Goal: Task Accomplishment & Management: Use online tool/utility

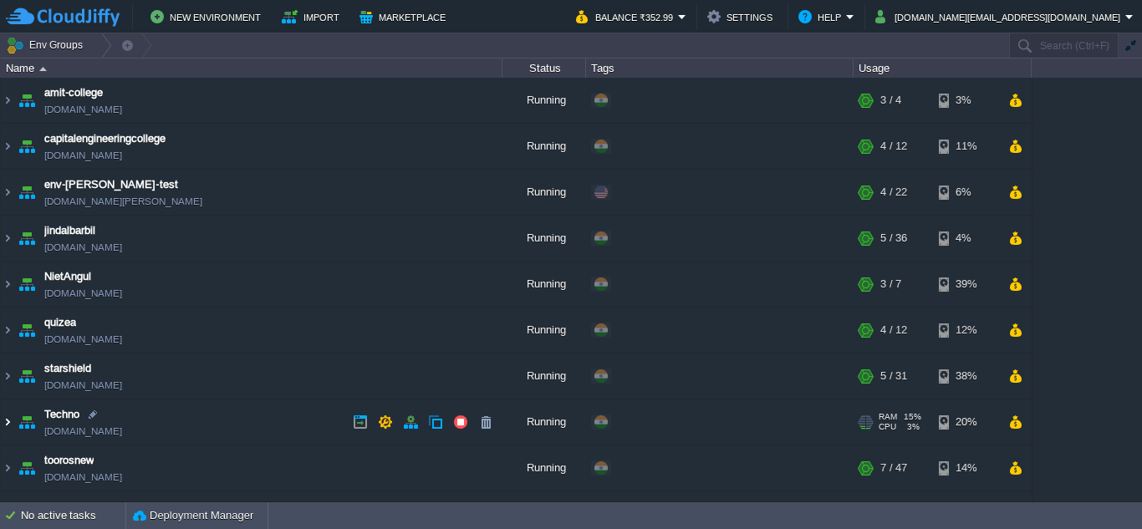
click at [8, 425] on img at bounding box center [7, 422] width 13 height 45
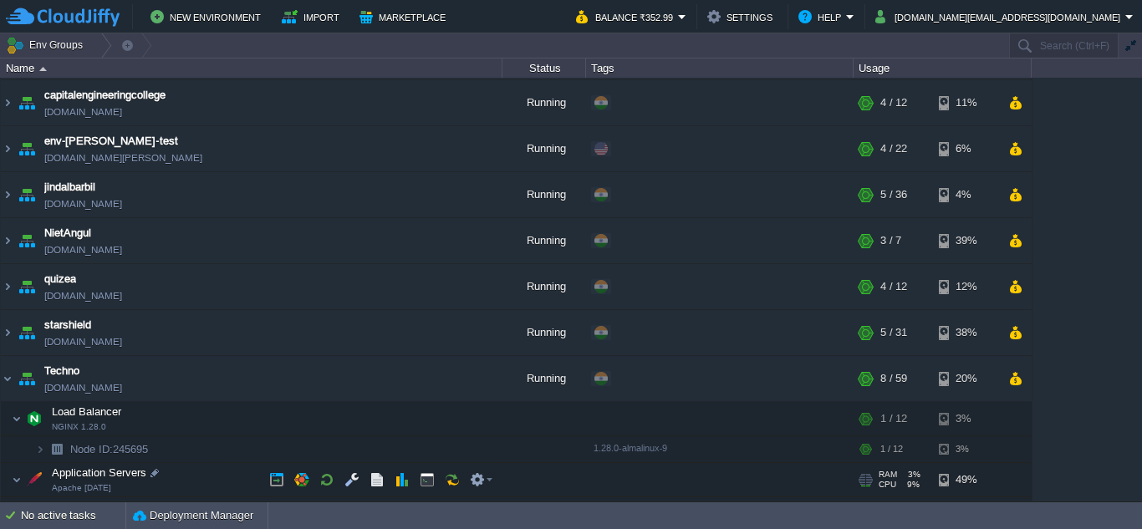
scroll to position [84, 0]
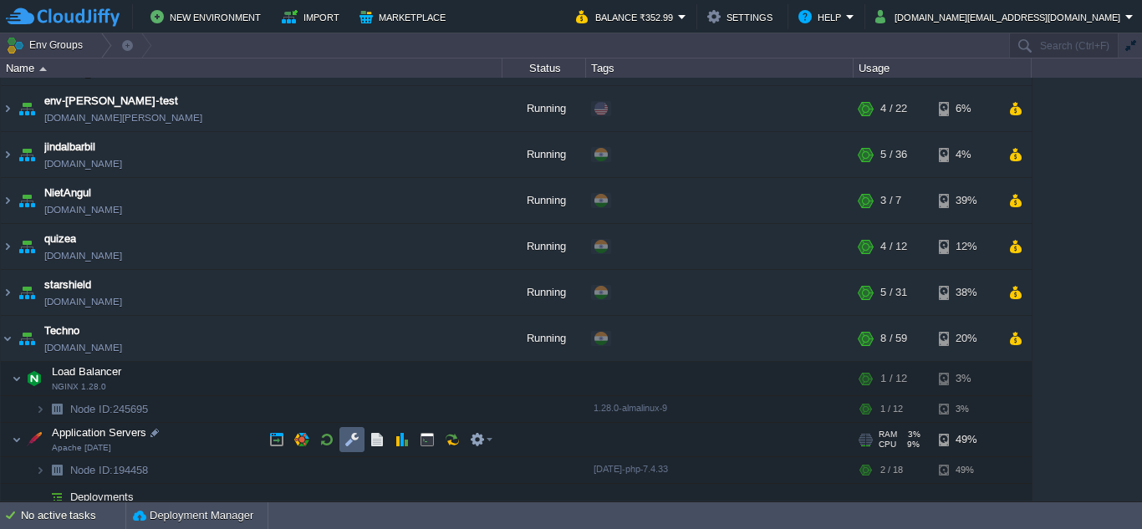
click at [344, 449] on td at bounding box center [351, 439] width 25 height 25
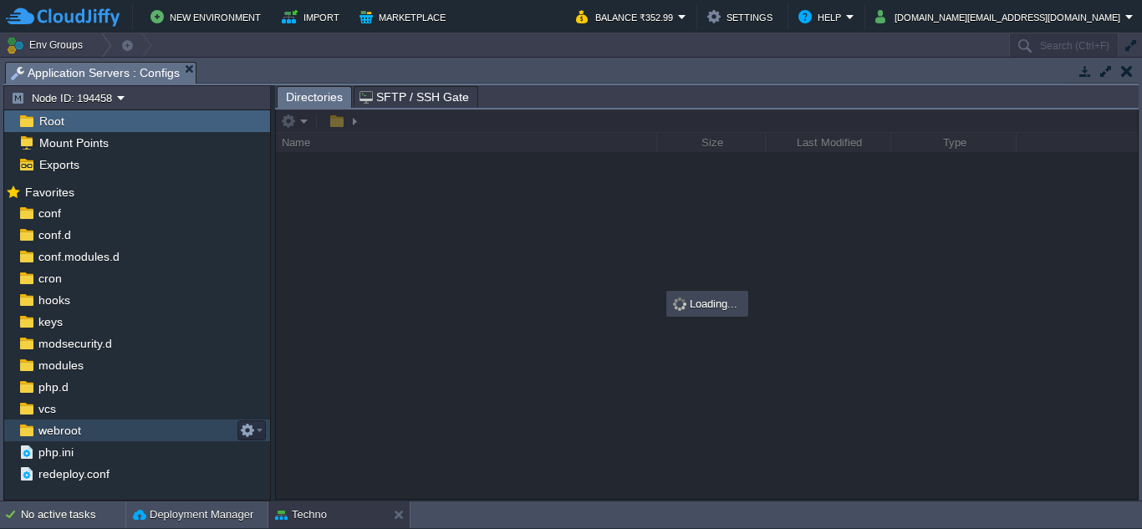
click at [46, 426] on span "webroot" at bounding box center [59, 430] width 48 height 15
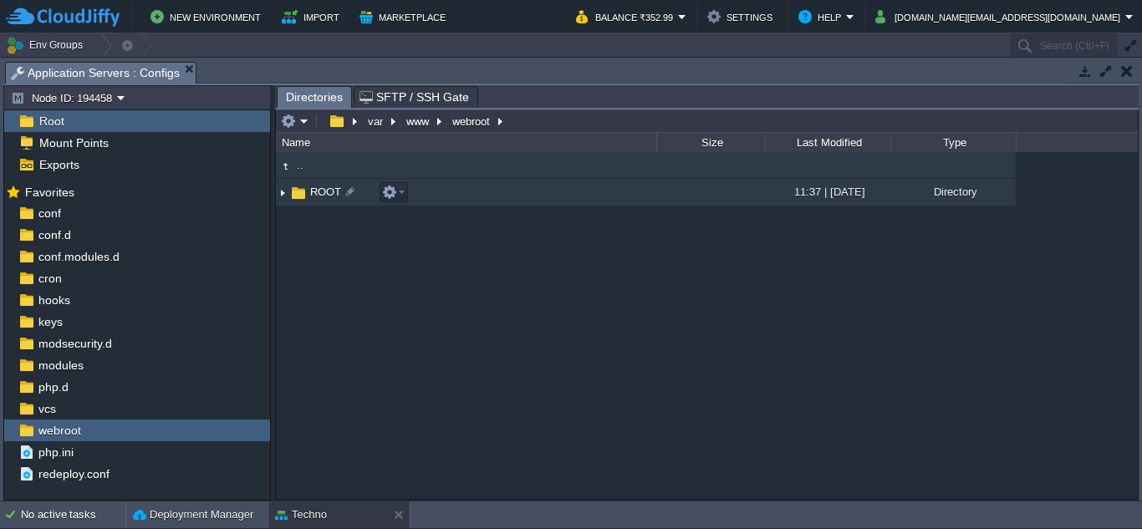
click at [286, 191] on img at bounding box center [282, 193] width 13 height 26
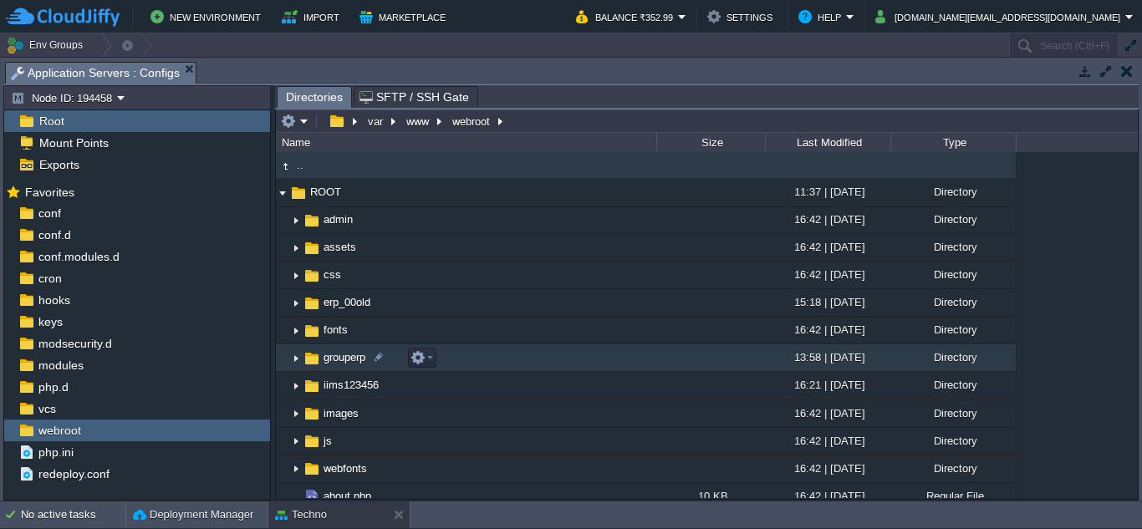
click at [299, 361] on img at bounding box center [295, 358] width 13 height 26
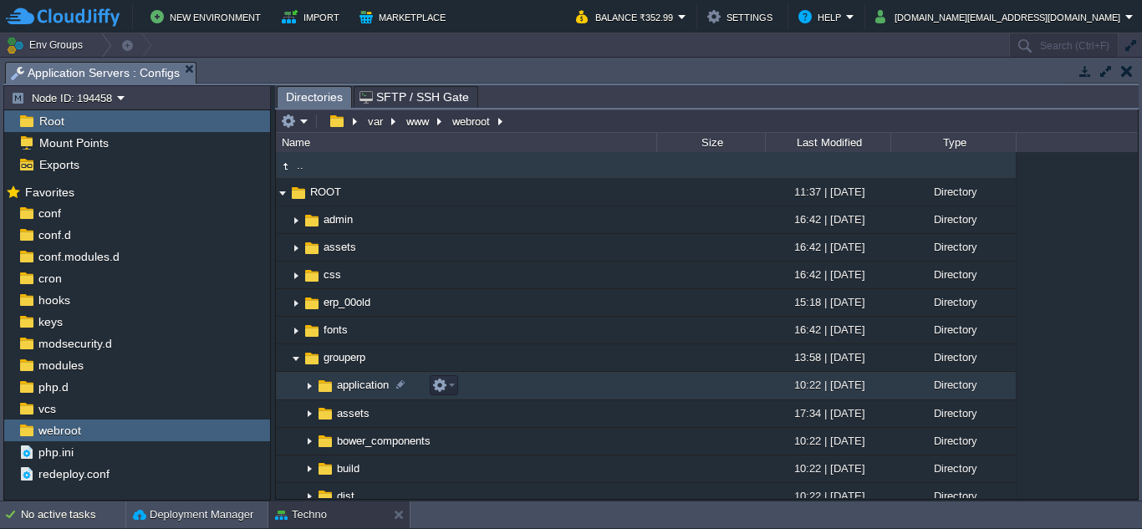
click at [306, 385] on img at bounding box center [309, 387] width 13 height 26
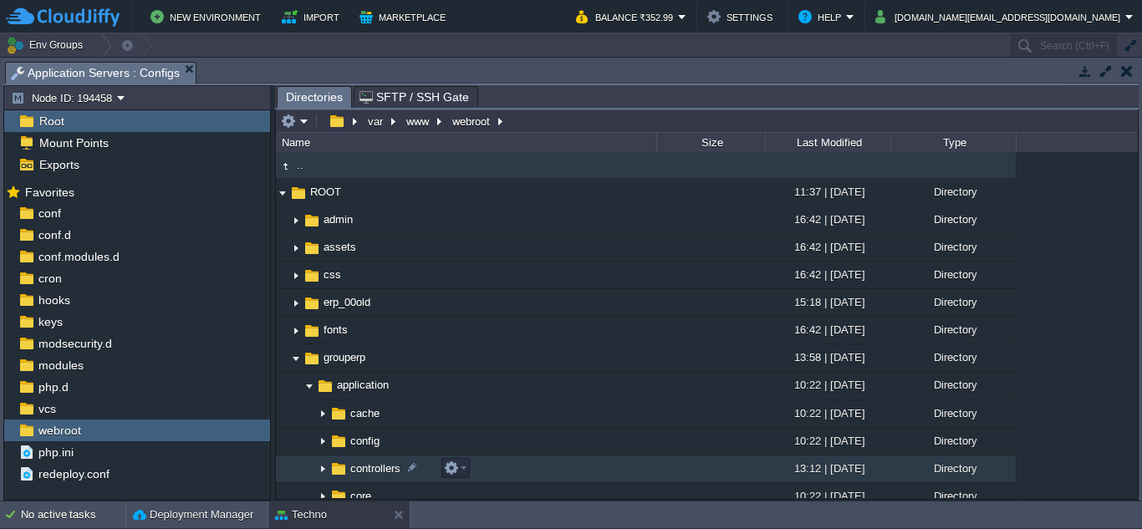
click at [318, 466] on img at bounding box center [322, 469] width 13 height 26
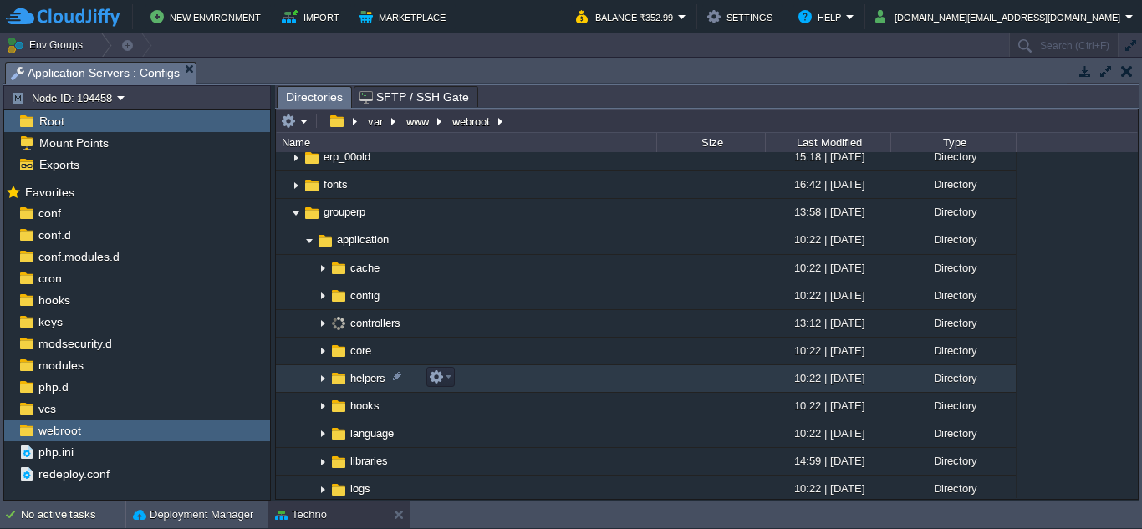
scroll to position [167, 0]
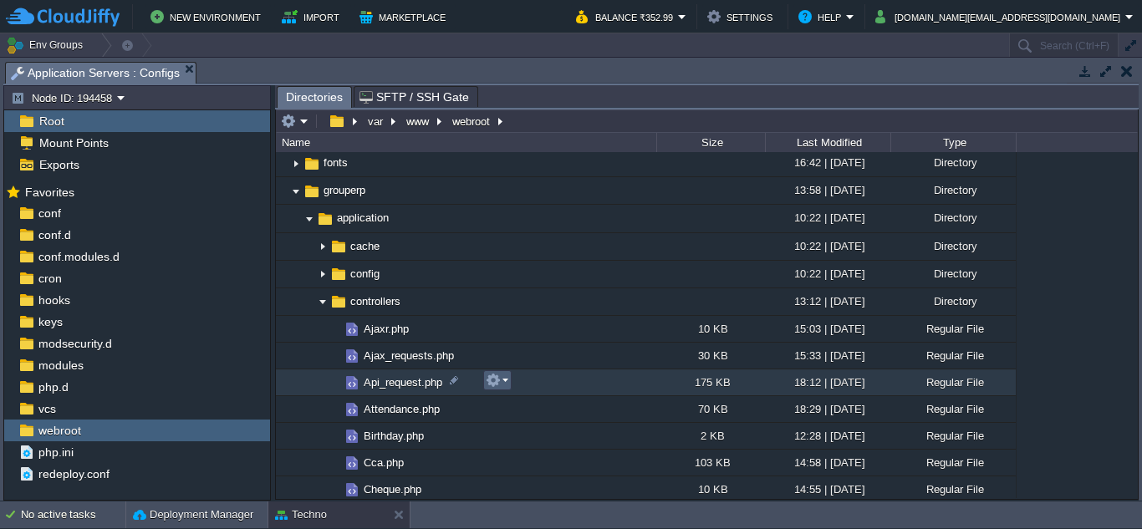
click at [508, 380] on td at bounding box center [497, 380] width 28 height 20
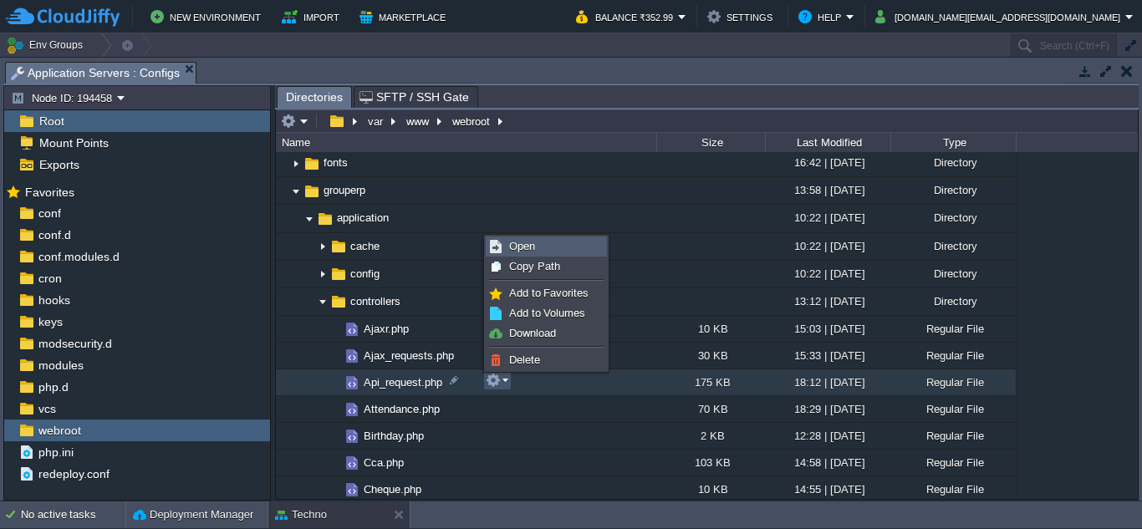
click at [537, 252] on link "Open" at bounding box center [547, 246] width 120 height 18
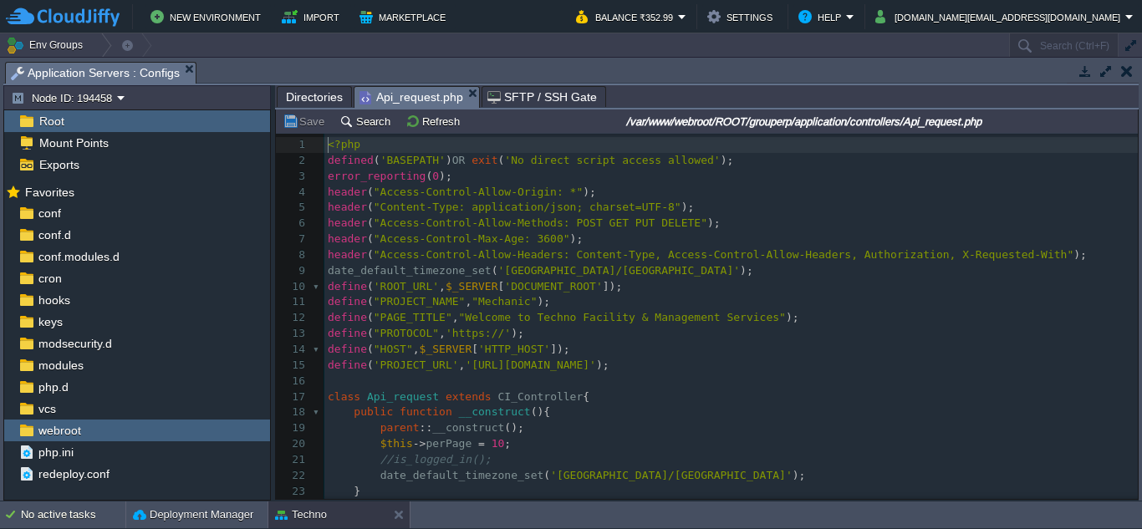
scroll to position [8, 0]
click at [365, 120] on button "Search" at bounding box center [367, 121] width 56 height 15
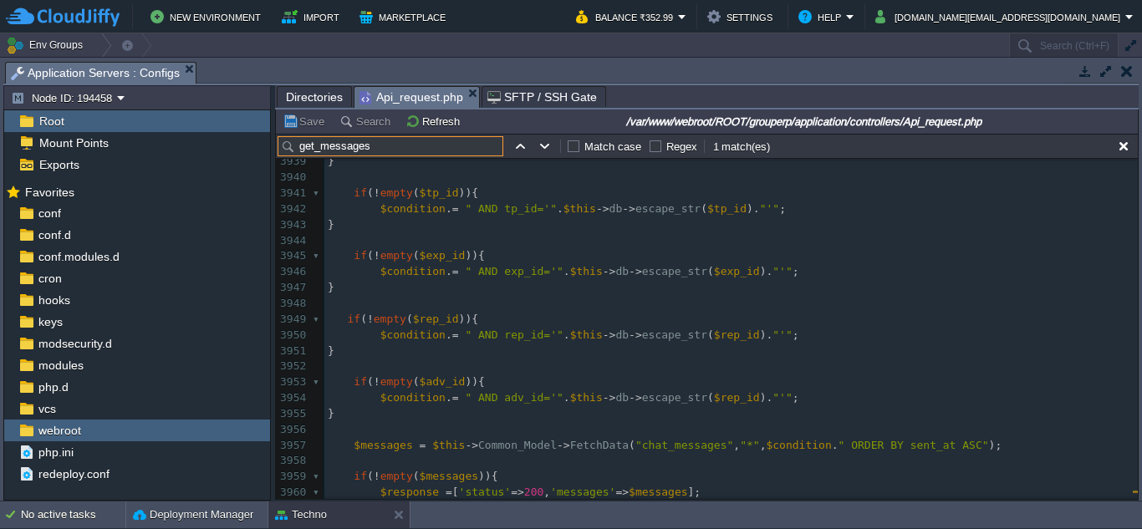
scroll to position [63371, 0]
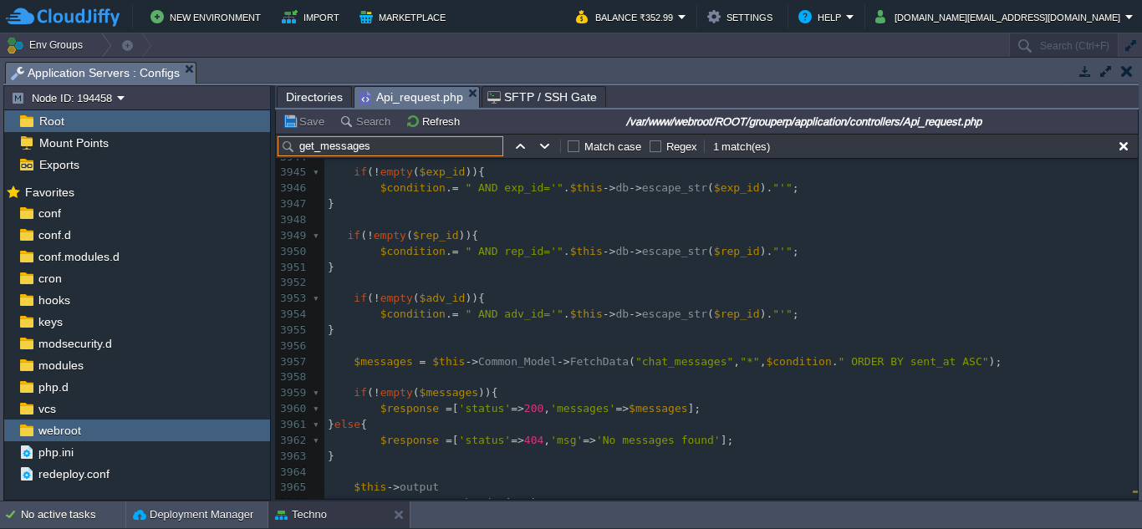
type input "get_messages"
click at [706, 301] on div "x 3921 -> set_content_type ( 'application/json' , 'utf-8' ) 3922 -> set_output …" at bounding box center [730, 220] width 813 height 898
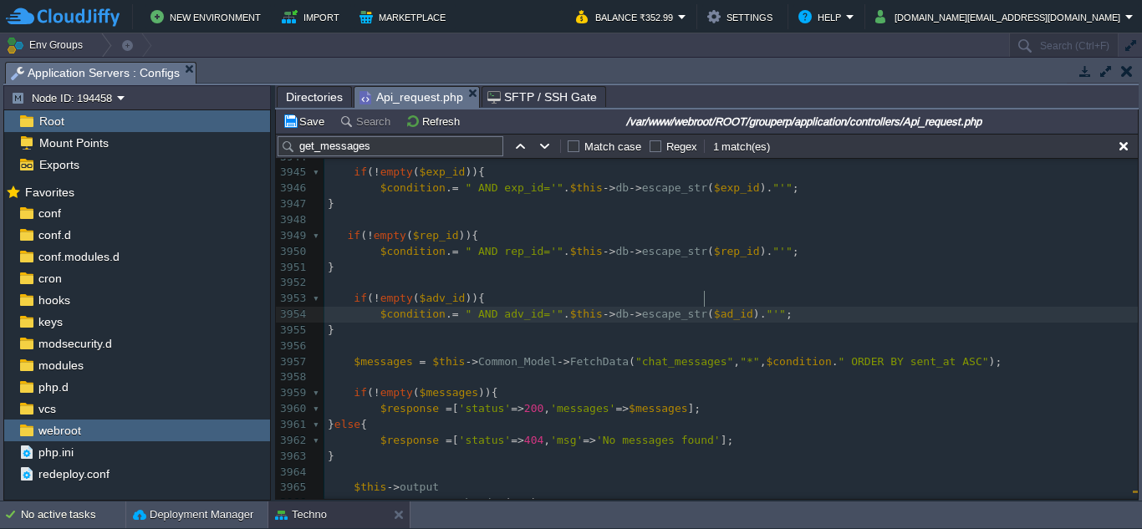
type textarea "adv"
click at [855, 307] on pre "$condition . = " AND adv_id='" . $this -> db -> escape_str ( $adv_id ). "'" ;" at bounding box center [730, 315] width 813 height 16
click at [1123, 145] on button "button" at bounding box center [1123, 146] width 15 height 15
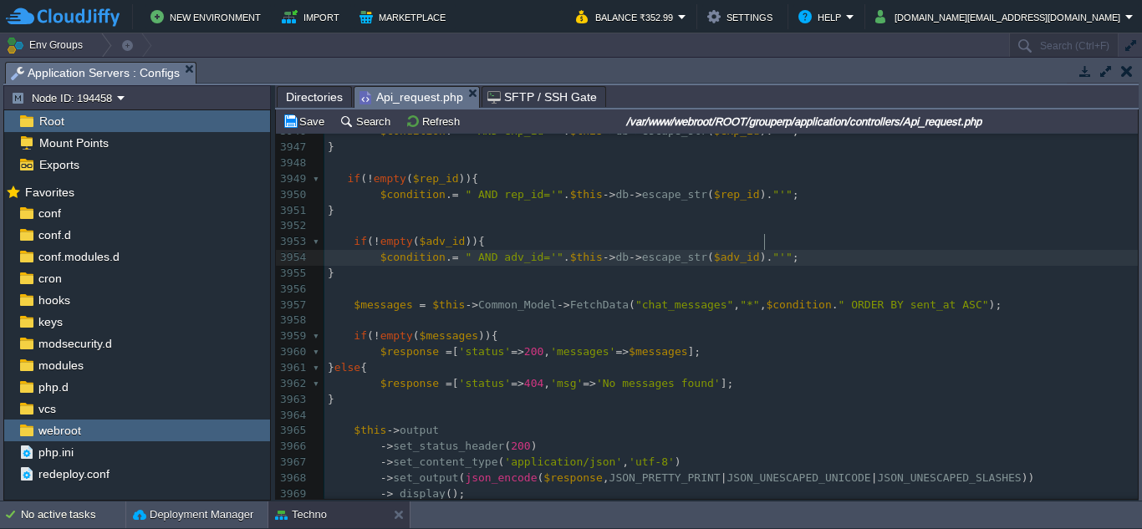
scroll to position [0, 0]
click at [831, 250] on pre "$condition . = " AND adv_id='" . $this -> db -> escape_str ( $adv_id ). "'" ;" at bounding box center [730, 258] width 813 height 16
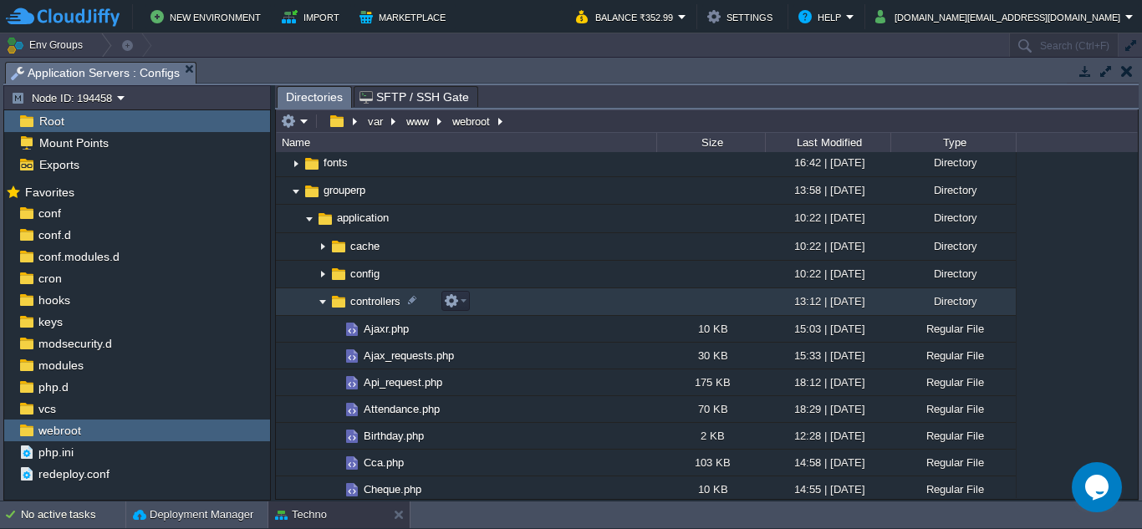
click at [321, 303] on img at bounding box center [322, 302] width 13 height 26
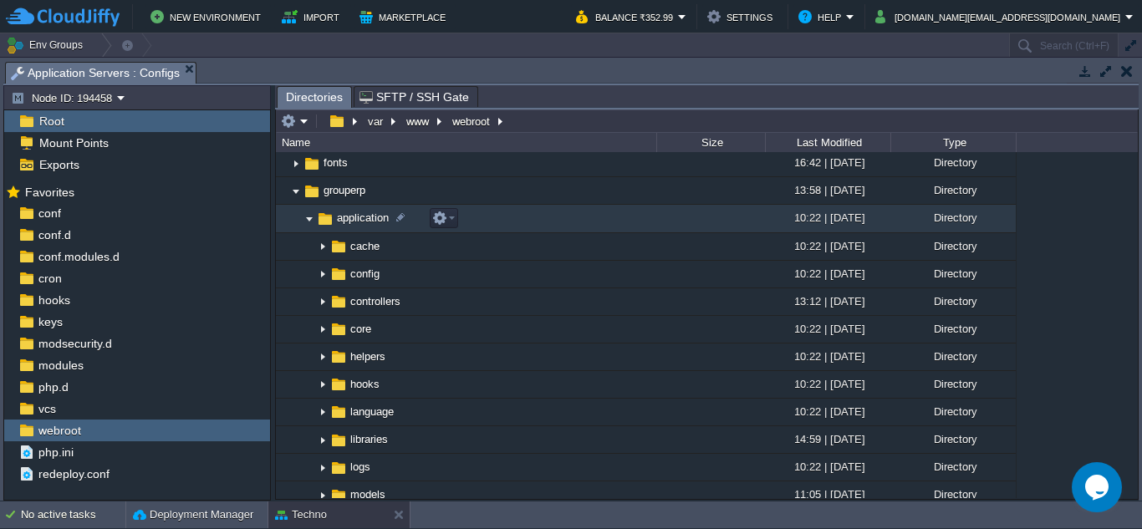
click at [311, 218] on img at bounding box center [309, 219] width 13 height 26
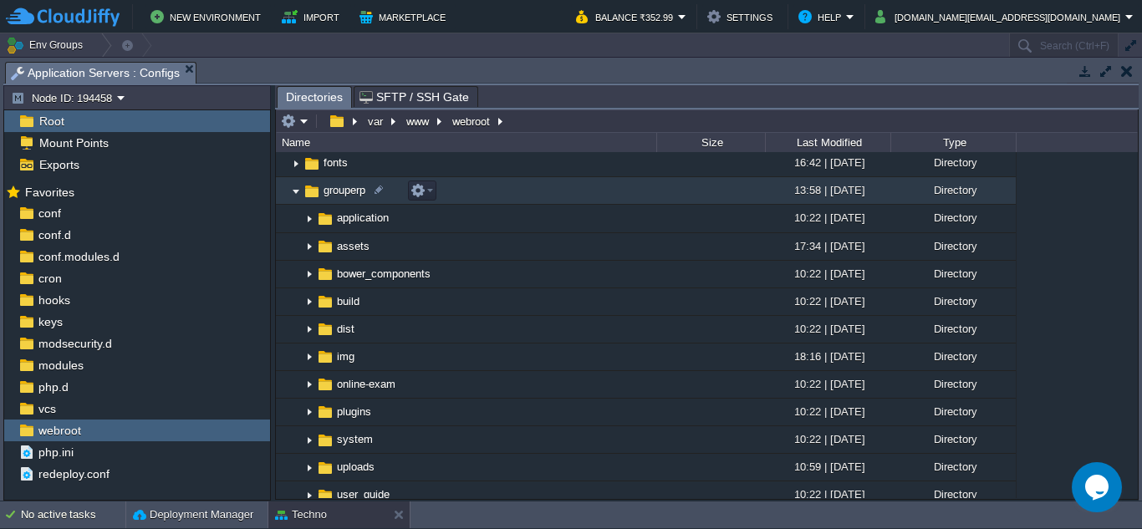
click at [295, 195] on img at bounding box center [295, 191] width 13 height 26
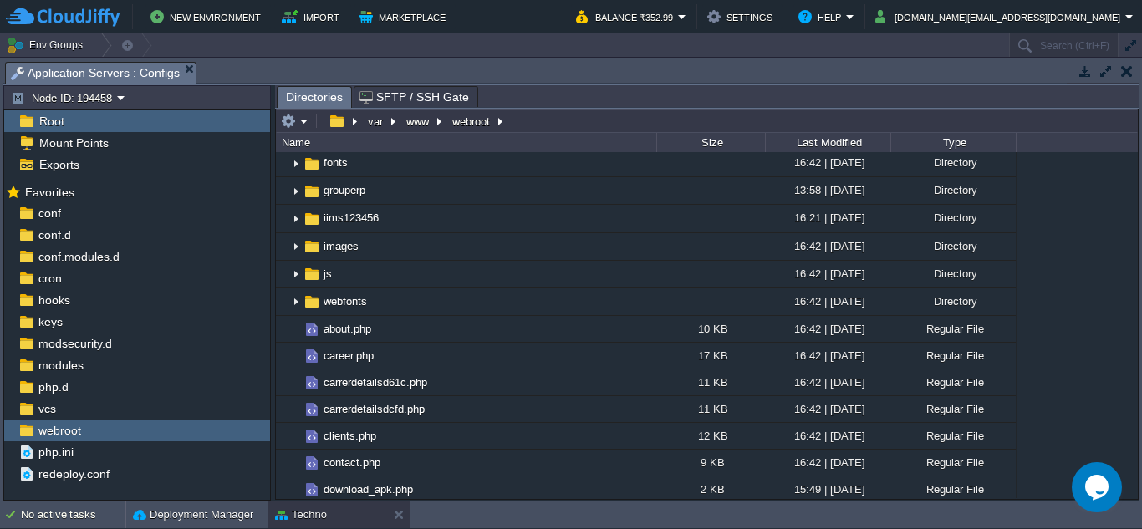
click at [1125, 74] on button "button" at bounding box center [1127, 71] width 12 height 15
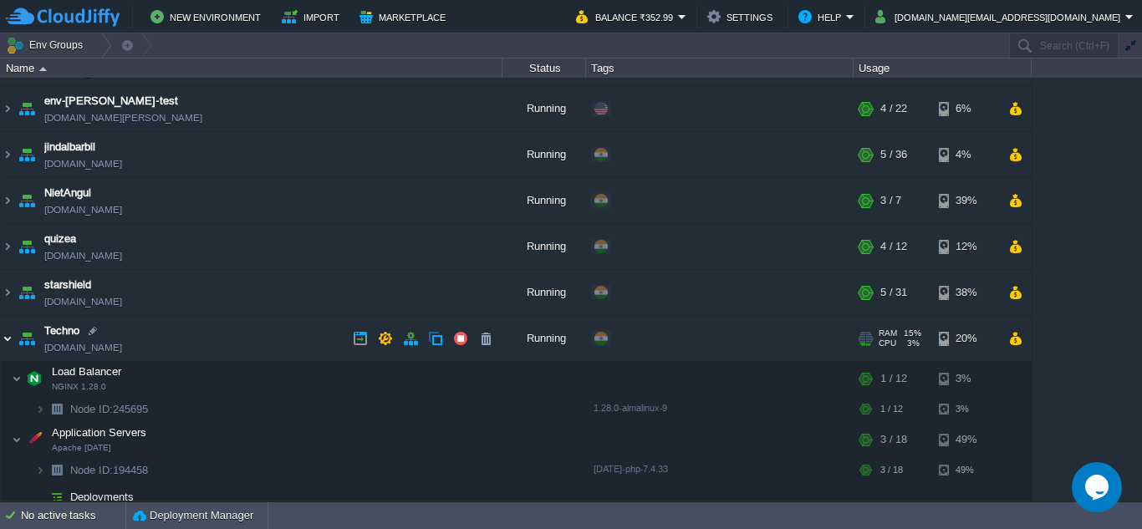
click at [8, 344] on img at bounding box center [7, 338] width 13 height 45
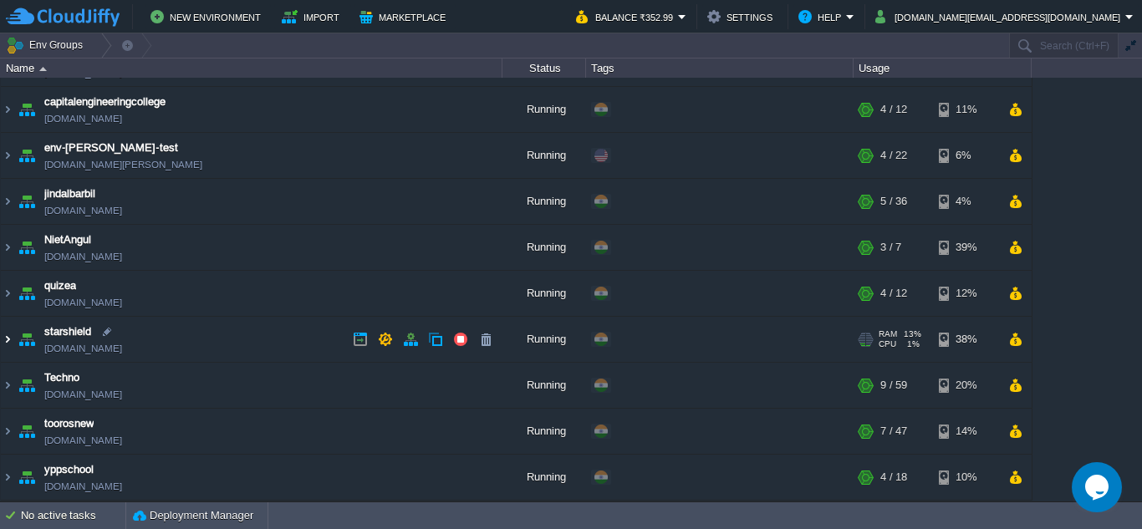
scroll to position [37, 0]
